Goal: Task Accomplishment & Management: Manage account settings

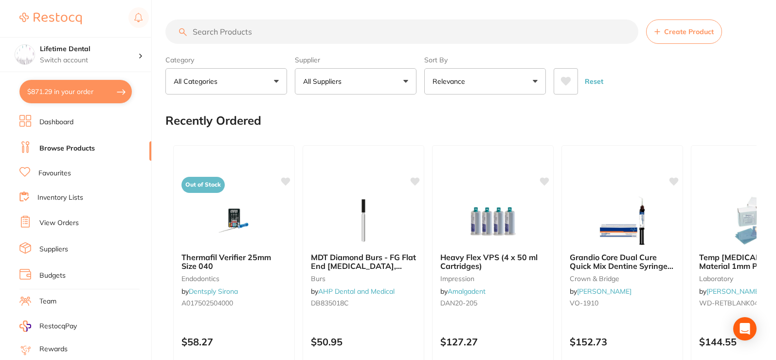
click at [55, 218] on ul "Dashboard Browse Products Favourites Inventory Lists View Orders Suppliers Budg…" at bounding box center [85, 283] width 132 height 336
click at [57, 221] on link "View Orders" at bounding box center [58, 223] width 39 height 10
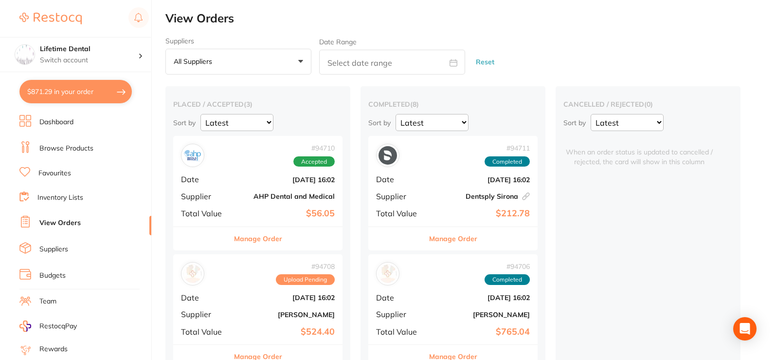
click at [252, 237] on button "Manage Order" at bounding box center [258, 238] width 48 height 23
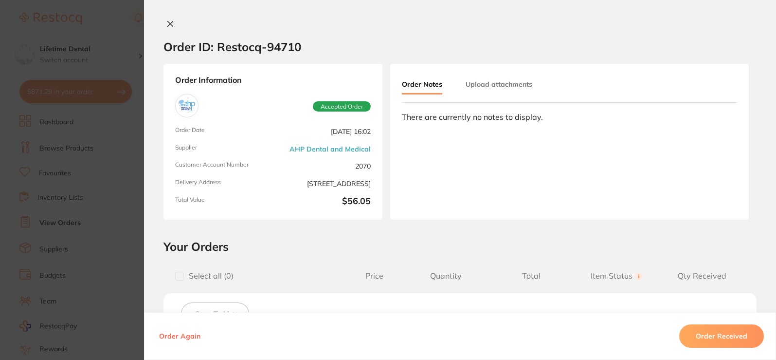
click at [514, 88] on button "Upload attachments" at bounding box center [499, 84] width 67 height 18
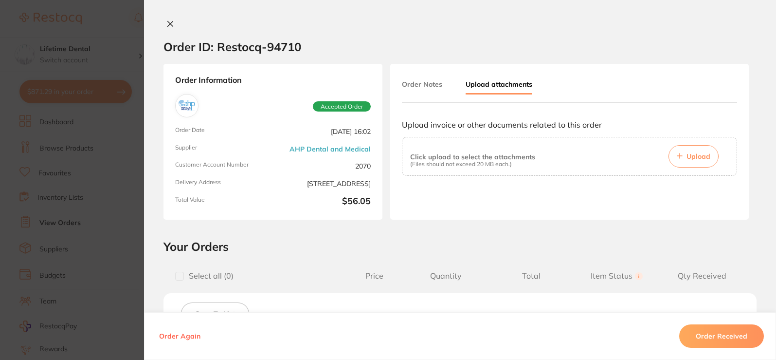
click at [172, 29] on button at bounding box center [171, 24] width 14 height 10
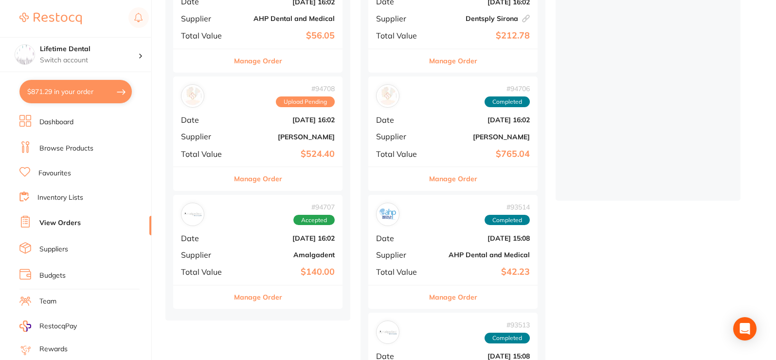
scroll to position [195, 0]
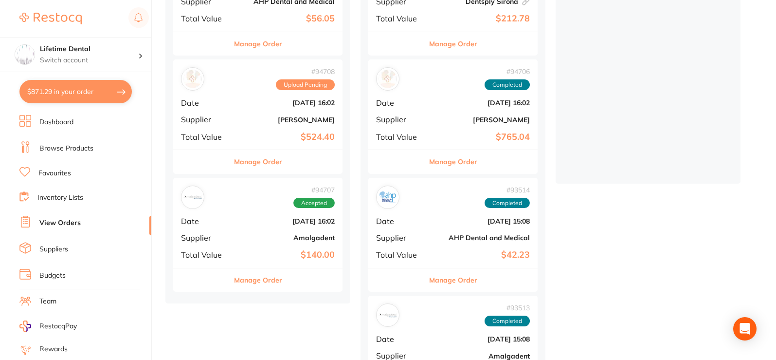
click at [248, 278] on button "Manage Order" at bounding box center [258, 279] width 48 height 23
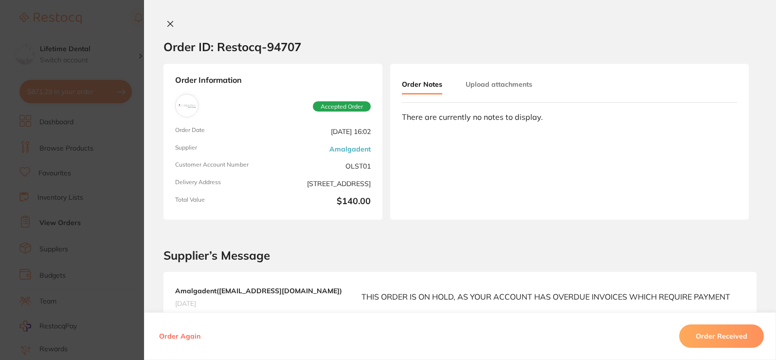
click at [171, 25] on icon at bounding box center [170, 24] width 8 height 8
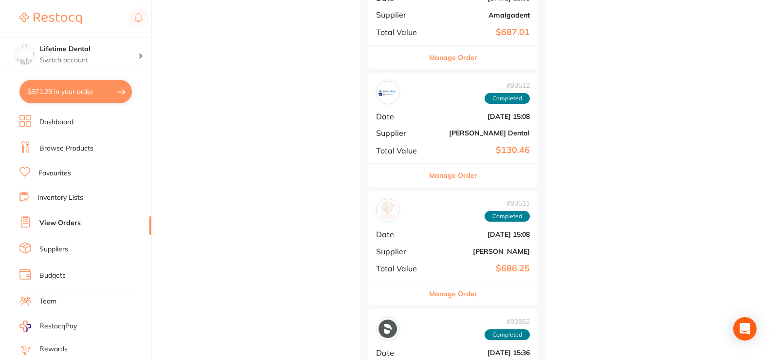
click at [101, 92] on button "$871.29 in your order" at bounding box center [75, 91] width 112 height 23
checkbox input "true"
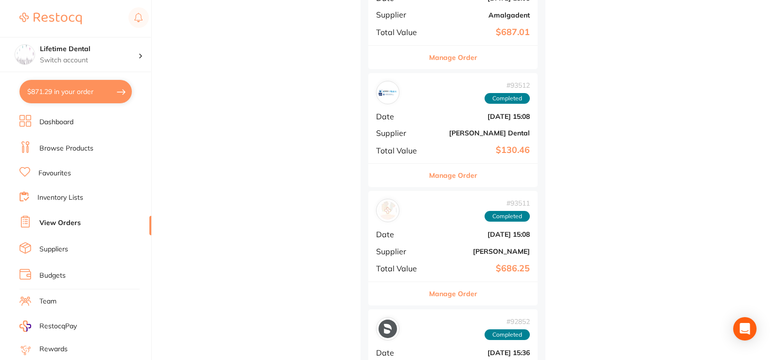
checkbox input "true"
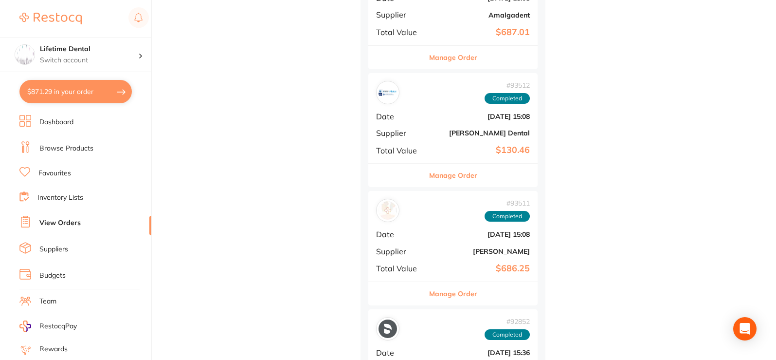
checkbox input "true"
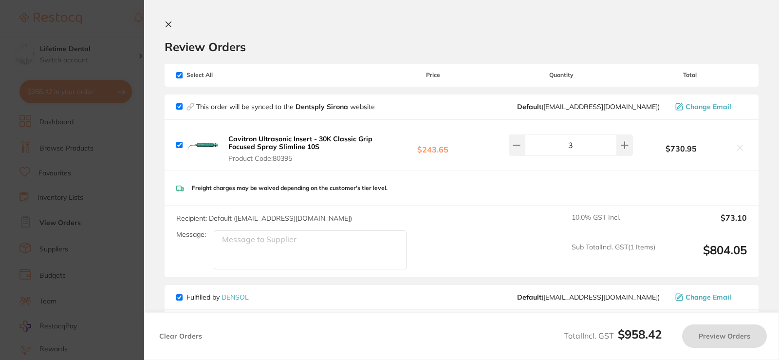
checkbox input "true"
type input "10"
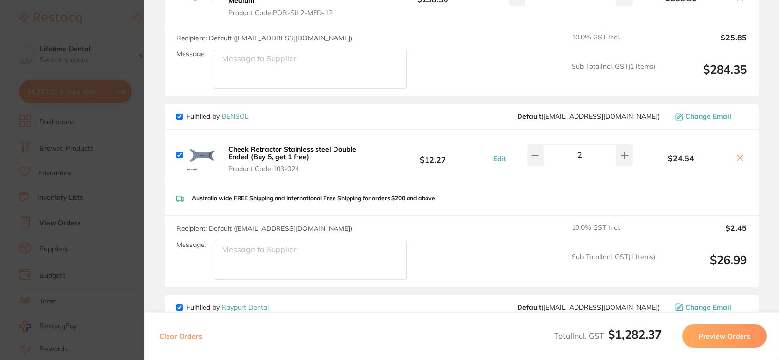
scroll to position [341, 0]
